Goal: Transaction & Acquisition: Purchase product/service

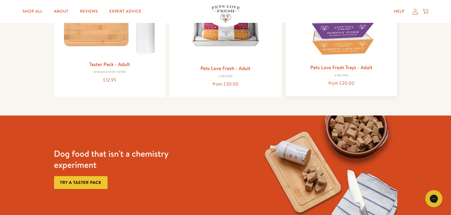
scroll to position [114, 0]
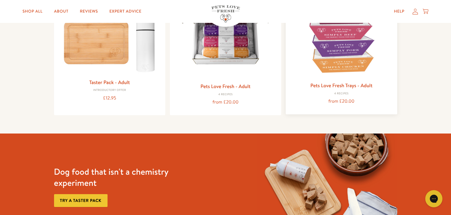
click at [359, 59] on img at bounding box center [341, 28] width 102 height 102
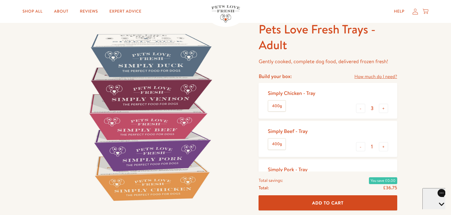
scroll to position [29, 0]
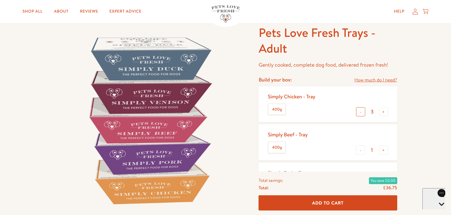
click at [359, 112] on button "-" at bounding box center [360, 111] width 9 height 9
type input "2"
click at [385, 151] on button "+" at bounding box center [383, 149] width 9 height 9
type input "2"
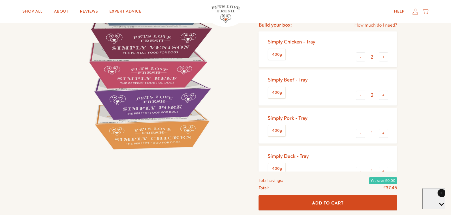
scroll to position [86, 0]
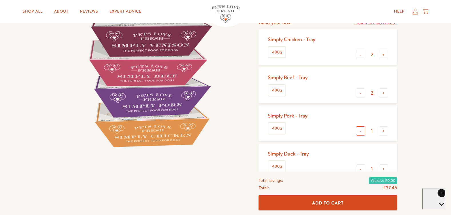
click at [358, 132] on button "-" at bounding box center [360, 130] width 9 height 9
type input "0"
click at [359, 167] on button "-" at bounding box center [360, 168] width 9 height 9
type input "0"
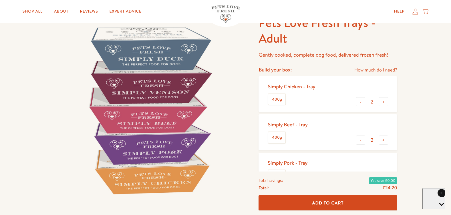
scroll to position [29, 0]
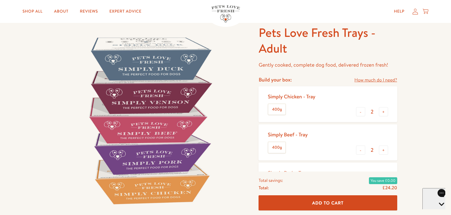
click at [137, 123] on img at bounding box center [149, 120] width 191 height 191
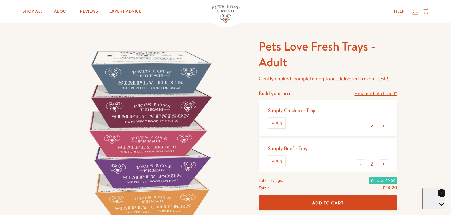
scroll to position [0, 0]
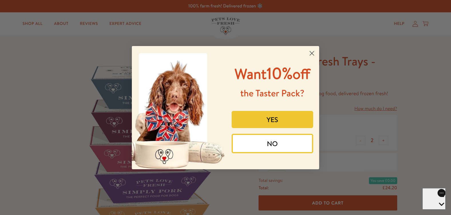
click at [315, 53] on circle "Close dialog" at bounding box center [311, 52] width 9 height 9
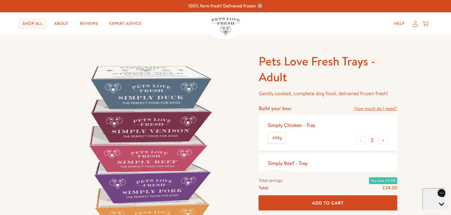
click at [32, 20] on link "Shop All" at bounding box center [32, 23] width 29 height 11
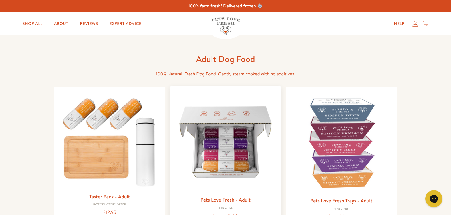
click at [228, 141] on img at bounding box center [225, 142] width 102 height 102
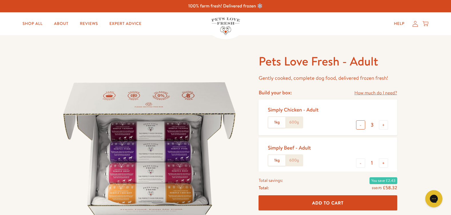
click at [360, 125] on button "-" at bounding box center [360, 124] width 9 height 9
type input "2"
click at [384, 163] on button "+" at bounding box center [383, 162] width 9 height 9
type input "2"
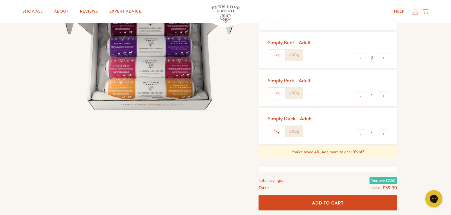
scroll to position [114, 0]
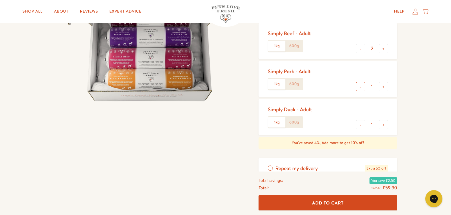
click at [360, 87] on button "-" at bounding box center [360, 86] width 9 height 9
type input "0"
click at [360, 124] on button "-" at bounding box center [360, 124] width 9 height 9
type input "0"
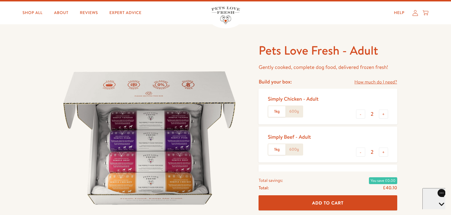
scroll to position [0, 0]
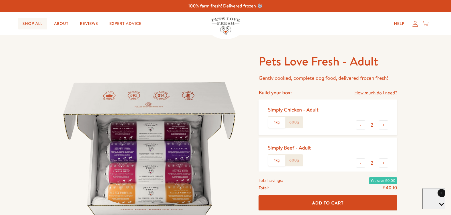
click at [29, 24] on link "Shop All" at bounding box center [32, 23] width 29 height 11
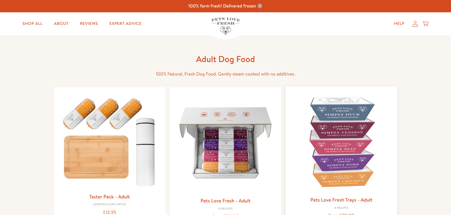
click at [333, 151] on img at bounding box center [341, 142] width 102 height 102
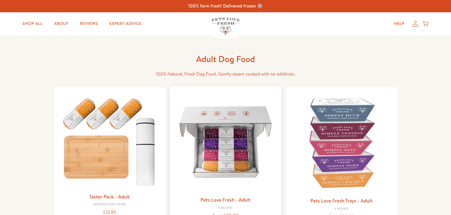
click at [234, 137] on img at bounding box center [225, 142] width 102 height 102
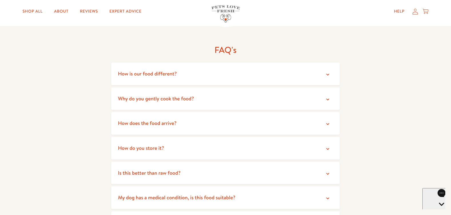
scroll to position [1029, 0]
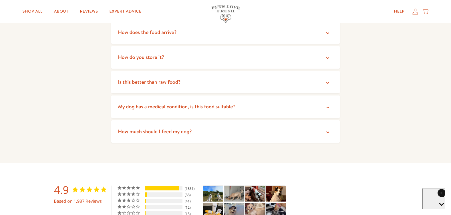
click at [150, 128] on span "How much should I feed my dog?" at bounding box center [155, 131] width 74 height 7
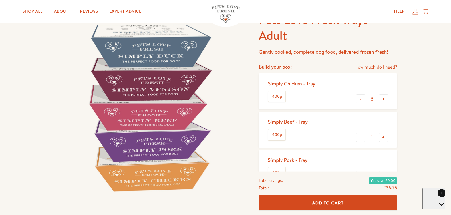
scroll to position [0, 0]
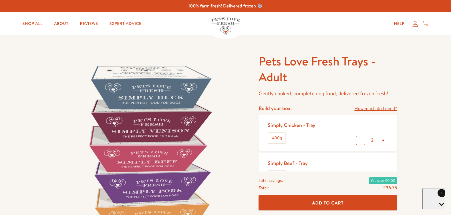
click at [359, 141] on button "-" at bounding box center [360, 140] width 9 height 9
type input "2"
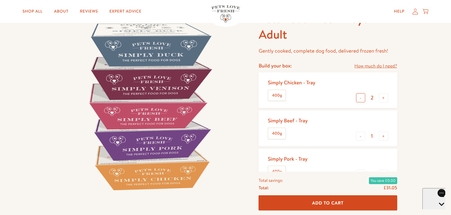
scroll to position [57, 0]
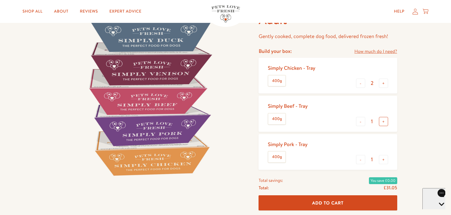
click at [383, 122] on button "+" at bounding box center [383, 121] width 9 height 9
type input "2"
click at [362, 160] on button "-" at bounding box center [360, 159] width 9 height 9
type input "0"
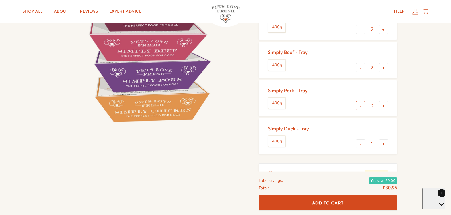
scroll to position [114, 0]
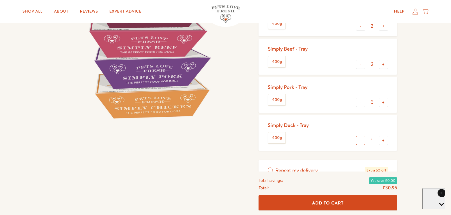
click at [357, 144] on button "-" at bounding box center [360, 140] width 9 height 9
type input "0"
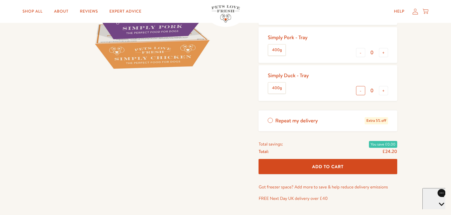
scroll to position [171, 0]
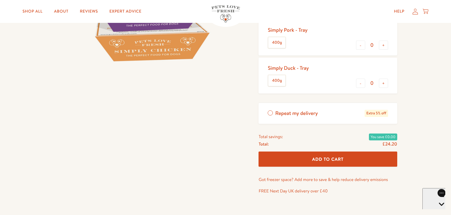
click at [334, 160] on span "Add To Cart" at bounding box center [327, 159] width 31 height 6
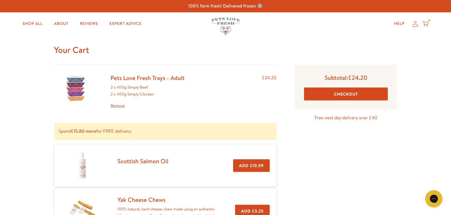
click at [367, 93] on button "Checkout" at bounding box center [346, 93] width 84 height 13
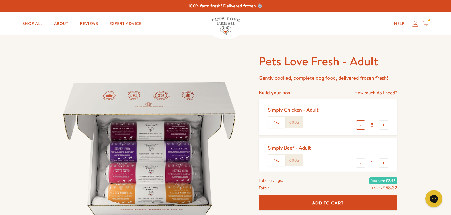
click at [362, 123] on button "-" at bounding box center [360, 124] width 9 height 9
type input "2"
click at [386, 164] on button "+" at bounding box center [383, 162] width 9 height 9
type input "2"
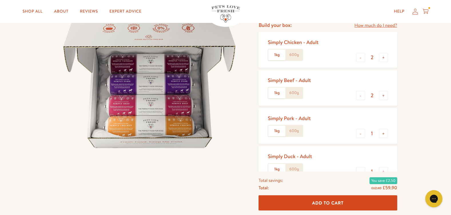
scroll to position [86, 0]
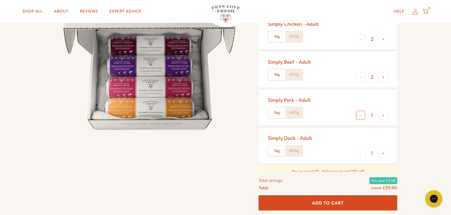
click at [361, 115] on button "-" at bounding box center [360, 115] width 9 height 9
type input "0"
click at [360, 154] on button "-" at bounding box center [360, 153] width 9 height 9
type input "0"
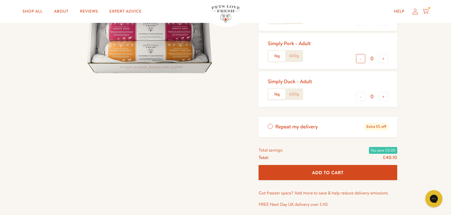
scroll to position [143, 0]
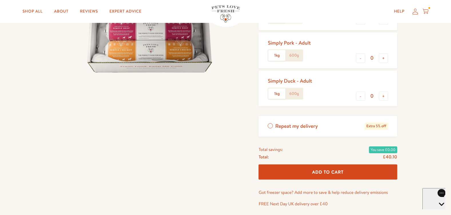
click at [349, 171] on button "Add To Cart" at bounding box center [327, 171] width 138 height 15
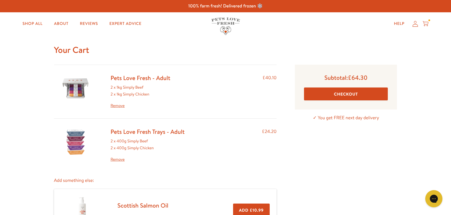
click at [117, 161] on link "Remove" at bounding box center [148, 159] width 74 height 7
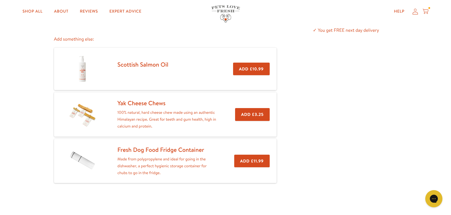
scroll to position [29, 0]
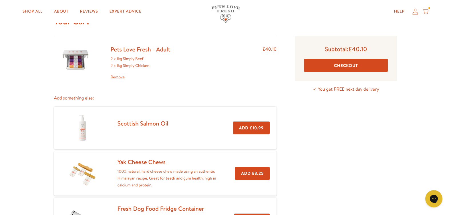
click at [325, 67] on button "Checkout" at bounding box center [346, 65] width 84 height 13
